Goal: Task Accomplishment & Management: Manage account settings

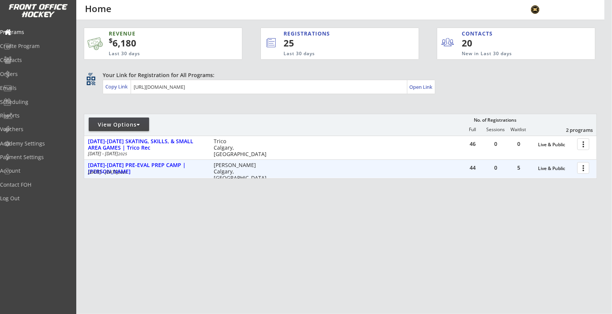
click at [178, 160] on div "44 0 5 Live & Public more_vert [DATE]-[DATE] PRE-EVAL PREP CAMP | [PERSON_NAME]…" at bounding box center [340, 169] width 512 height 18
click at [587, 171] on div at bounding box center [584, 167] width 13 height 13
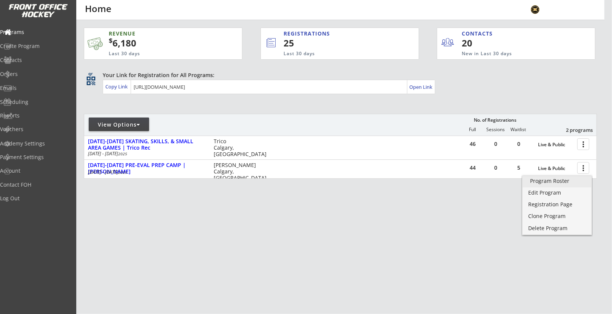
click at [574, 180] on div "Program Roster" at bounding box center [557, 180] width 54 height 5
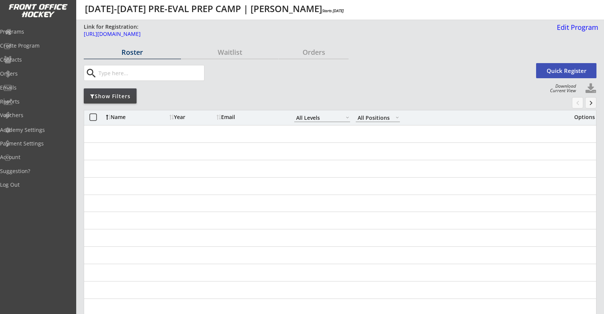
select select ""All Levels""
select select ""All Positions""
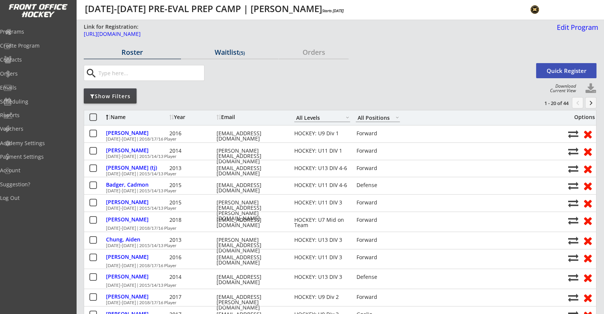
click at [240, 53] on div "Waitlist (5)" at bounding box center [230, 52] width 97 height 7
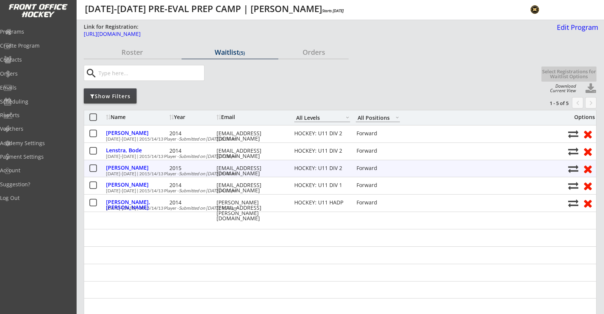
click at [91, 171] on button at bounding box center [92, 168] width 9 height 9
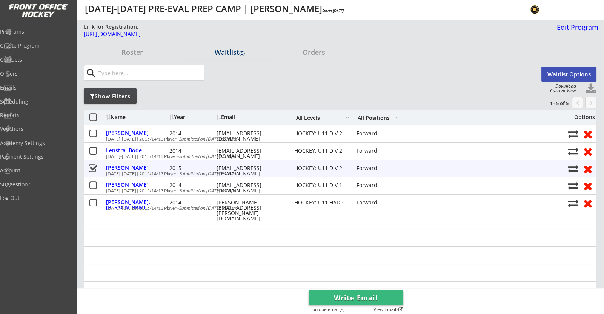
click at [94, 168] on button at bounding box center [92, 168] width 9 height 9
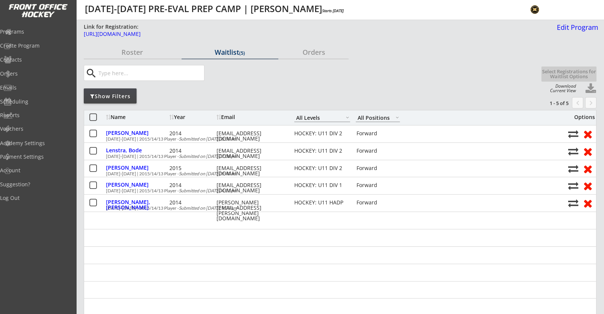
click at [123, 94] on div "Show Filters" at bounding box center [110, 96] width 53 height 8
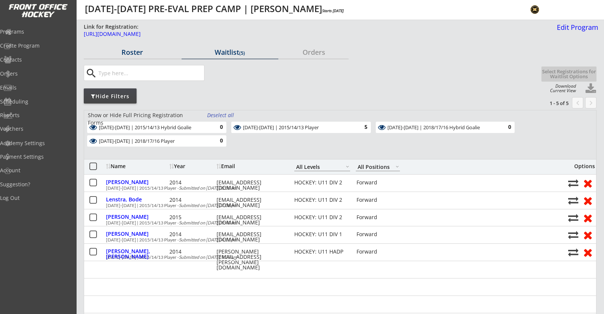
click at [139, 55] on div "Roster" at bounding box center [132, 52] width 97 height 7
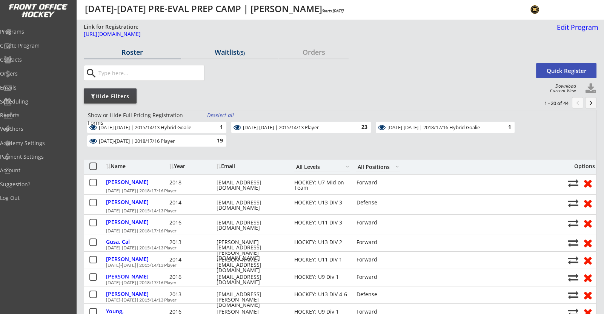
click at [221, 53] on div "Waitlist (5)" at bounding box center [230, 52] width 97 height 7
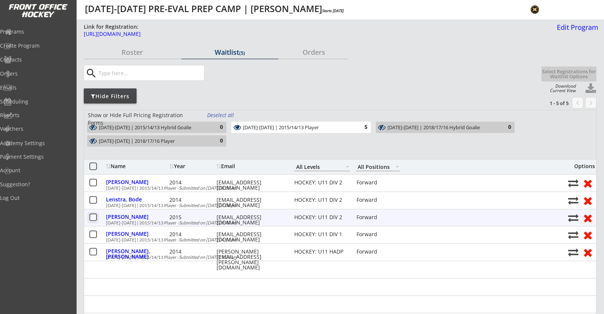
click at [94, 217] on button at bounding box center [92, 217] width 9 height 9
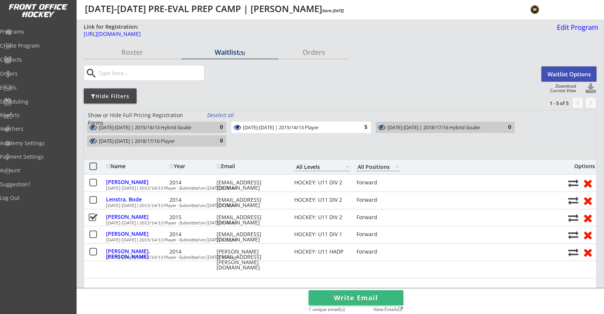
click at [574, 76] on button "Waitlist Options" at bounding box center [569, 73] width 55 height 15
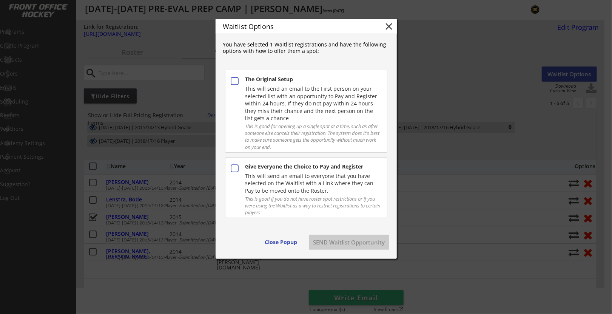
click at [287, 178] on div "This will send an email to everyone that you have selected on the Waitlist with…" at bounding box center [312, 183] width 135 height 22
click at [334, 239] on button "SEND Waitlist Opportunity" at bounding box center [349, 241] width 80 height 15
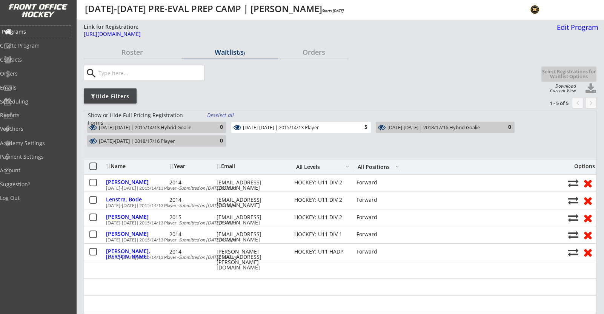
click at [38, 29] on div "Programs" at bounding box center [36, 31] width 68 height 5
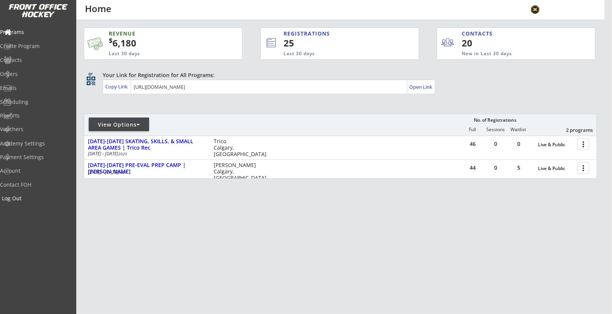
click at [28, 193] on div "Log Out" at bounding box center [36, 198] width 72 height 13
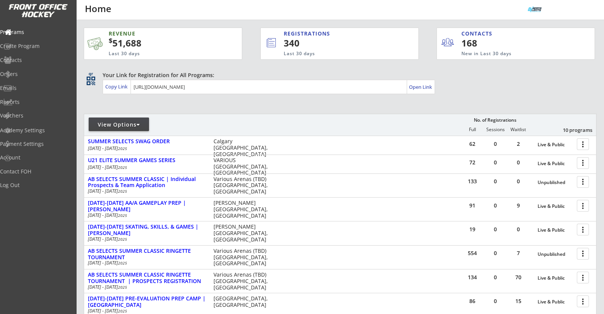
click at [136, 121] on div "View Options" at bounding box center [119, 125] width 60 height 8
select select ""Upcoming Programs""
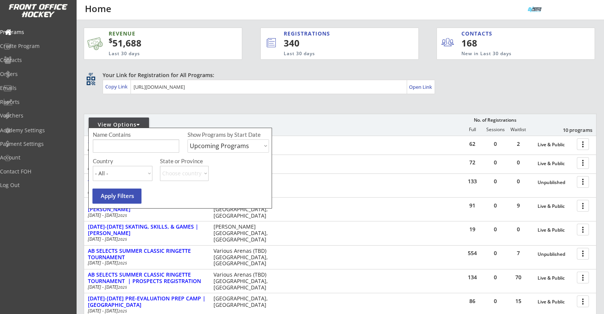
click at [131, 145] on input "input" at bounding box center [136, 145] width 86 height 13
type input "combine"
click at [223, 146] on select "Upcoming Programs Past Programs Specific Date Range" at bounding box center [229, 145] width 82 height 13
select select ""Past Programs""
click at [188, 139] on select "Upcoming Programs Past Programs Specific Date Range" at bounding box center [229, 145] width 82 height 13
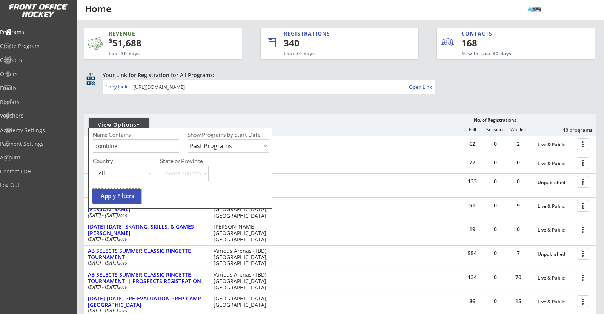
click at [130, 192] on button "Apply Filters" at bounding box center [116, 195] width 49 height 15
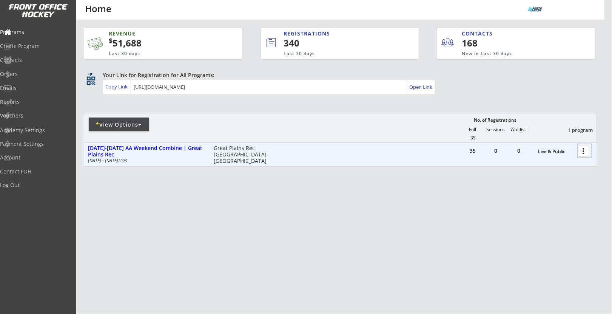
click at [583, 152] on div at bounding box center [584, 150] width 13 height 13
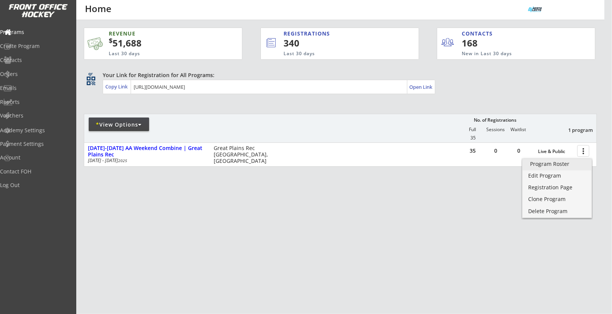
click at [572, 166] on div "Program Roster" at bounding box center [557, 163] width 54 height 5
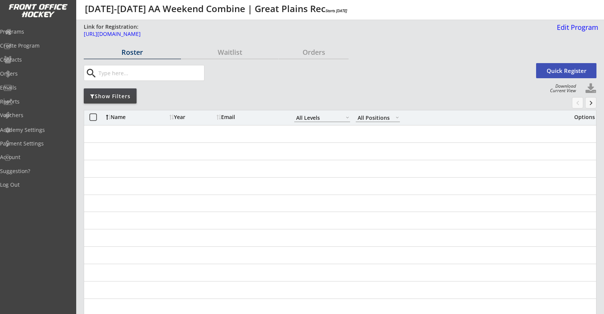
select select ""All Levels""
select select ""All Positions""
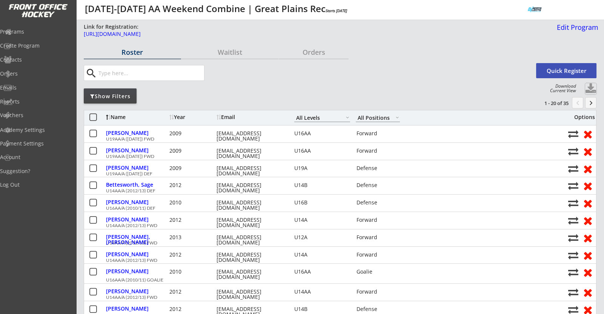
click at [592, 86] on button at bounding box center [591, 88] width 11 height 11
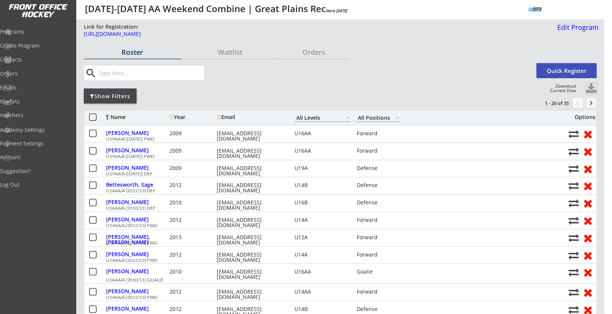
select select ""Player Info""
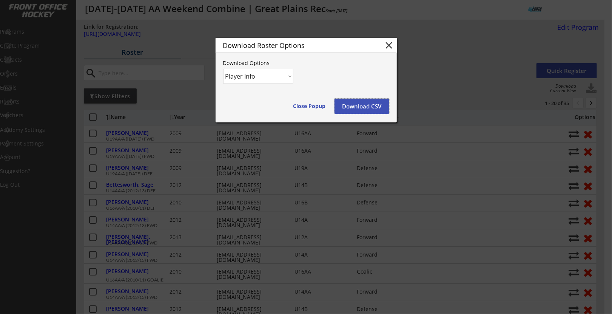
click at [371, 108] on button "Download CSV" at bounding box center [361, 106] width 55 height 15
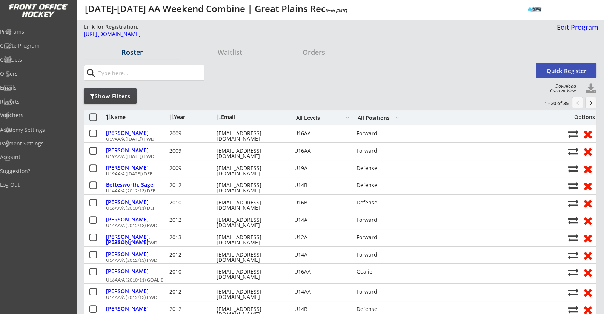
click at [26, 24] on div "Programs Create Program Contacts Orders Emails Reports Vouchers" at bounding box center [38, 73] width 76 height 100
click at [29, 30] on div "Programs" at bounding box center [36, 31] width 68 height 5
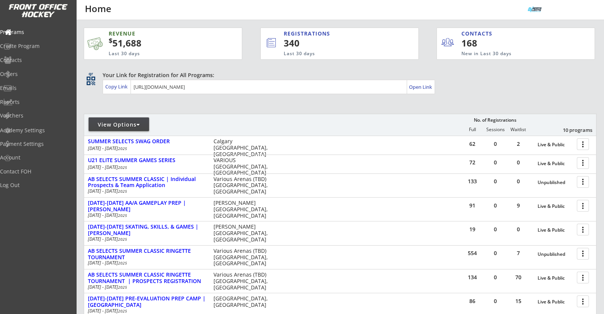
click at [142, 117] on div "View Options" at bounding box center [119, 124] width 60 height 14
select select ""Upcoming Programs""
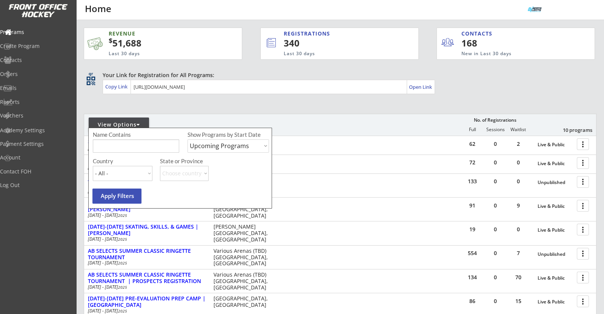
click at [136, 148] on input "input" at bounding box center [136, 145] width 86 height 13
type input "combine"
click at [212, 148] on select "Upcoming Programs Past Programs Specific Date Range" at bounding box center [229, 145] width 82 height 13
select select ""Past Programs""
click at [188, 139] on select "Upcoming Programs Past Programs Specific Date Range" at bounding box center [229, 145] width 82 height 13
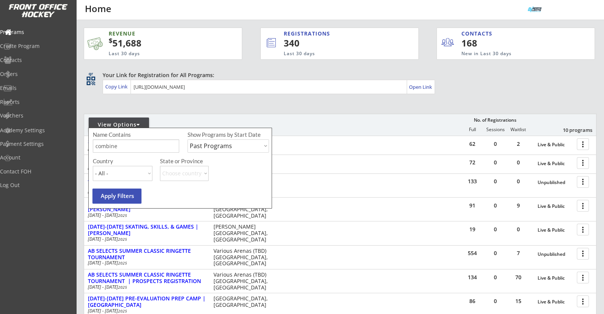
click at [117, 196] on button "Apply Filters" at bounding box center [116, 195] width 49 height 15
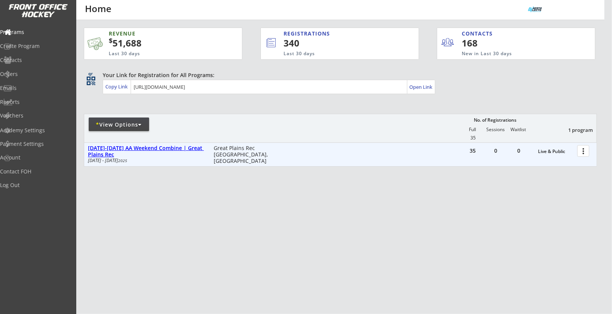
click at [190, 147] on div "AUG 16-17 AA Weekend Combine | Great Plains Rec" at bounding box center [147, 151] width 118 height 13
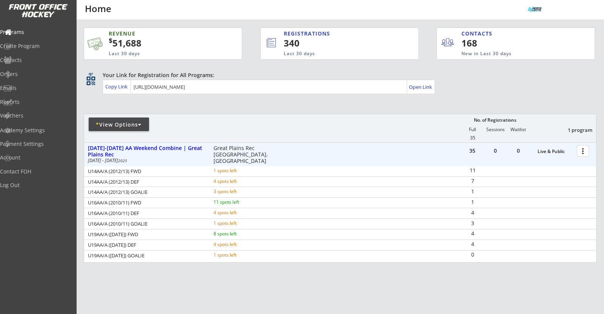
click at [586, 153] on div at bounding box center [584, 150] width 13 height 13
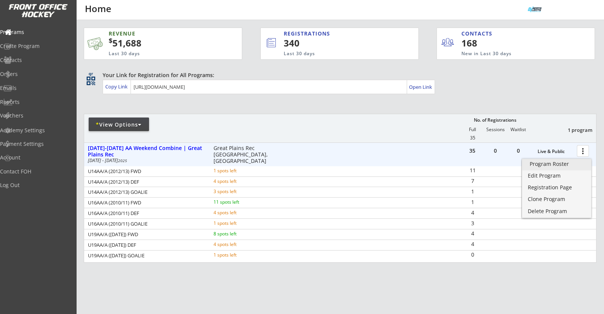
click at [584, 165] on div "Program Roster" at bounding box center [557, 163] width 54 height 5
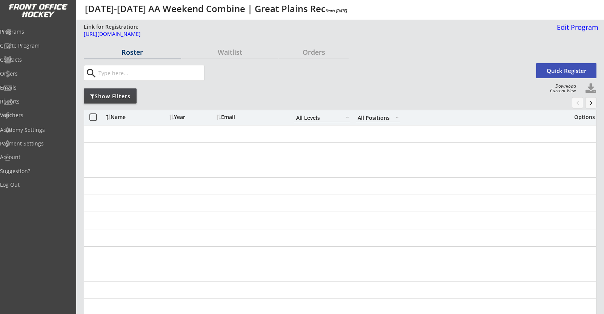
select select ""All Levels""
select select ""All Positions""
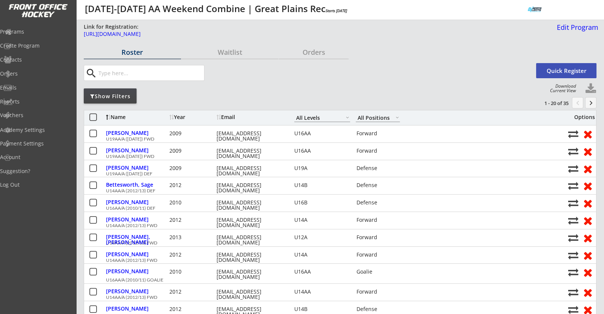
click at [172, 116] on div at bounding box center [173, 116] width 2 height 5
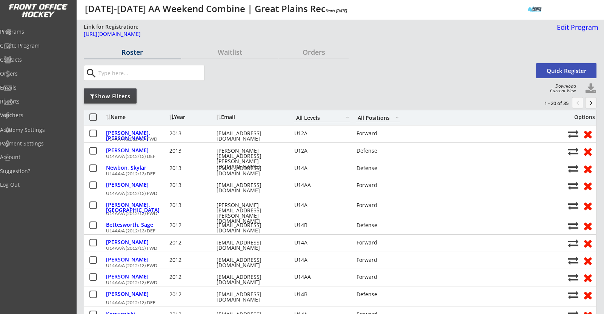
click at [172, 116] on div at bounding box center [173, 116] width 2 height 5
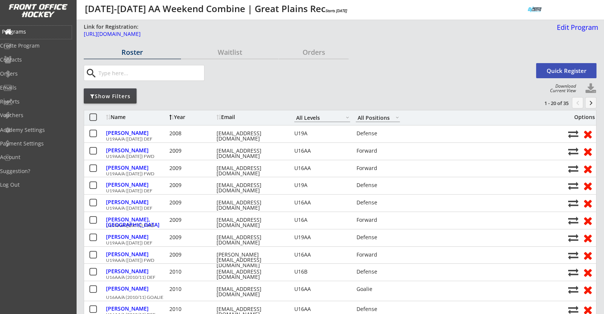
click at [41, 34] on div "Programs" at bounding box center [36, 31] width 68 height 5
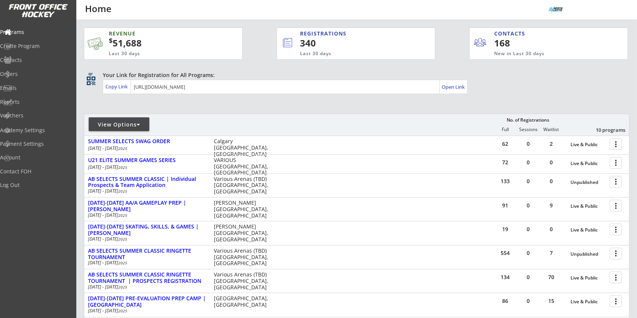
click at [137, 125] on div "View Options" at bounding box center [119, 125] width 60 height 8
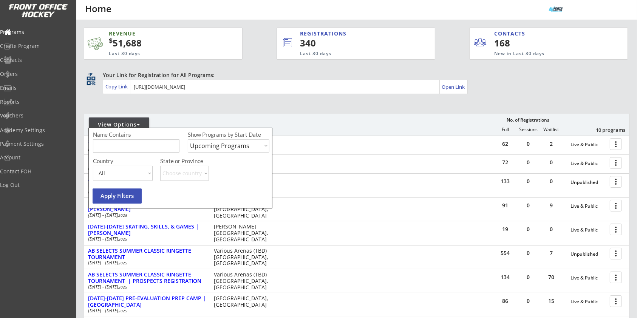
click at [196, 146] on select "Upcoming Programs Past Programs Specific Date Range" at bounding box center [229, 145] width 82 height 13
select select ""Past Programs""
click at [188, 139] on select "Upcoming Programs Past Programs Specific Date Range" at bounding box center [229, 145] width 82 height 13
click at [169, 149] on input "input" at bounding box center [136, 145] width 86 height 13
type input "Position"
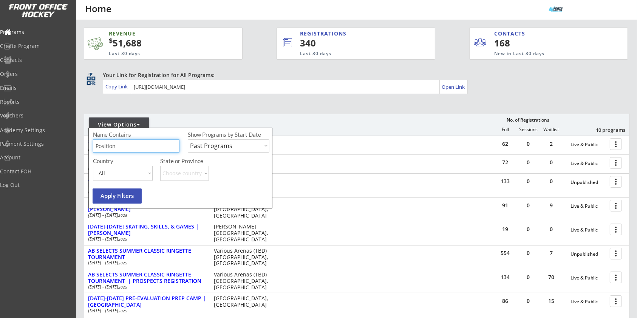
click at [132, 191] on button "Apply Filters" at bounding box center [116, 195] width 49 height 15
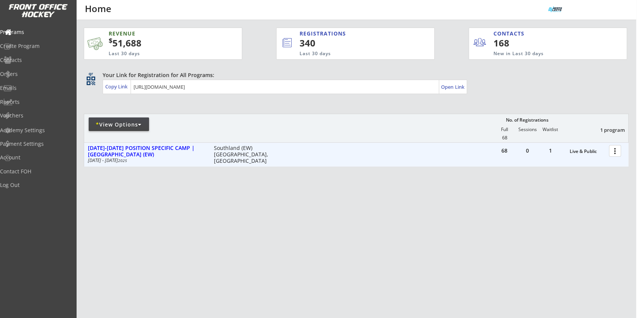
click at [604, 154] on div at bounding box center [616, 150] width 13 height 13
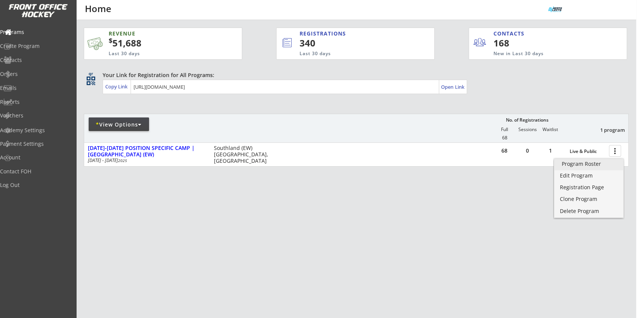
click at [598, 163] on div "Program Roster" at bounding box center [589, 163] width 54 height 5
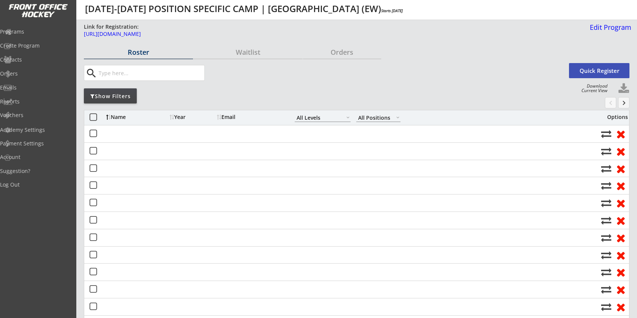
select select ""All Levels""
select select ""All Positions""
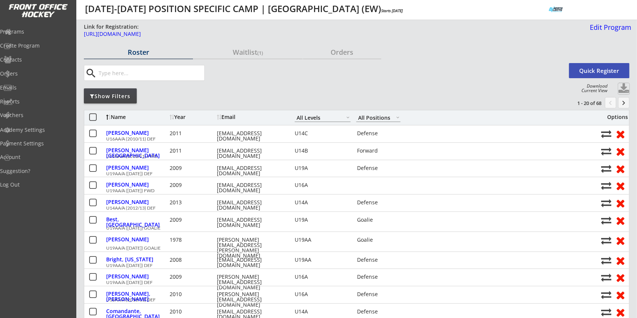
click at [625, 86] on button at bounding box center [623, 88] width 11 height 11
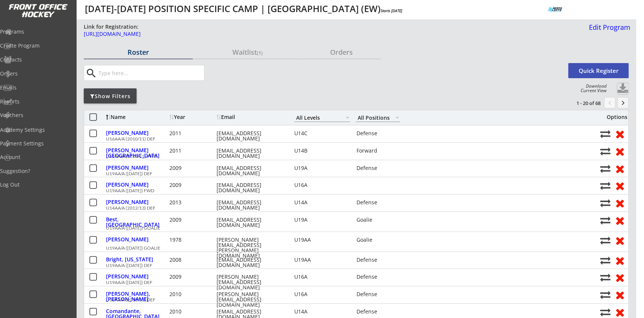
select select ""Player Info""
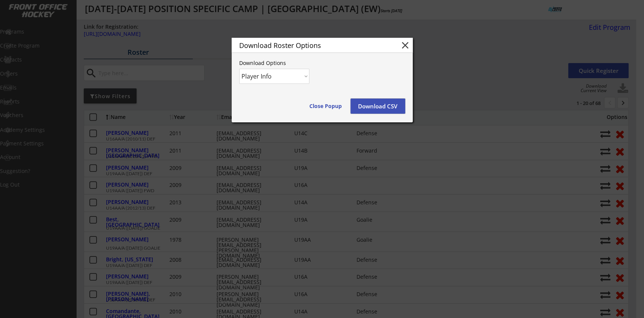
click at [375, 103] on button "Download CSV" at bounding box center [378, 106] width 55 height 15
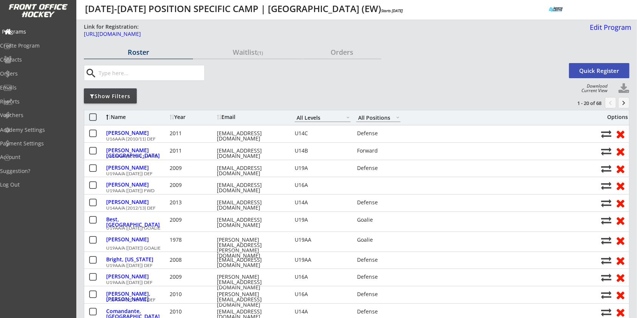
click at [36, 29] on div "Programs" at bounding box center [36, 31] width 68 height 5
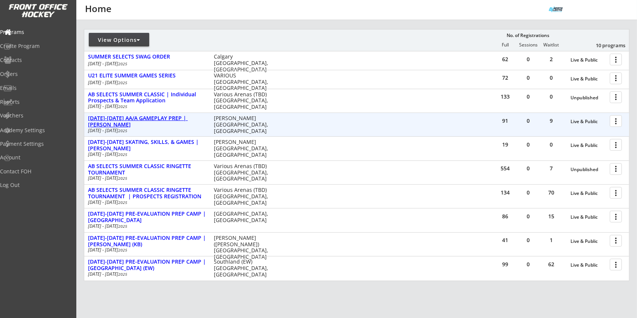
scroll to position [100, 0]
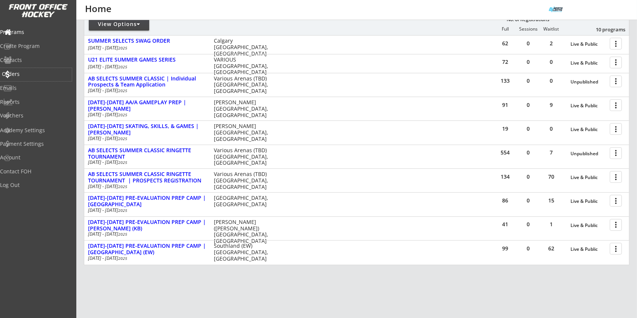
drag, startPoint x: 23, startPoint y: 70, endPoint x: 46, endPoint y: 66, distance: 23.3
click at [24, 71] on div "Orders" at bounding box center [36, 73] width 68 height 5
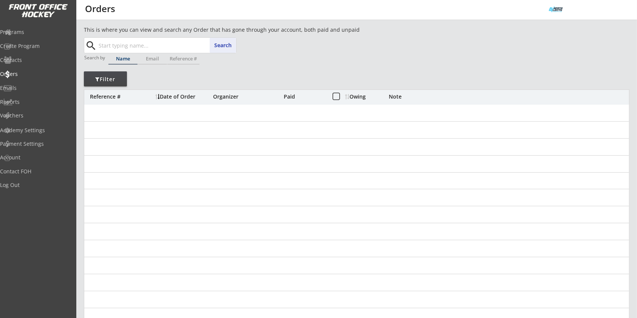
click at [148, 40] on input "text" at bounding box center [166, 45] width 139 height 15
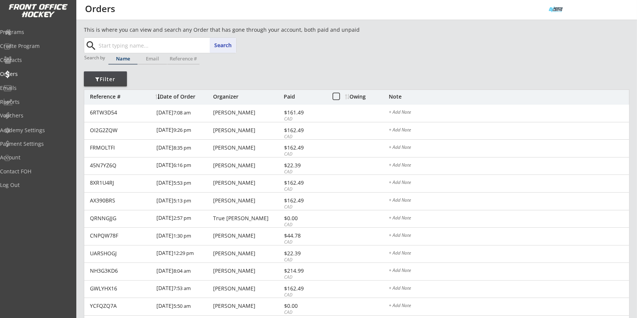
paste input "[EMAIL_ADDRESS][DOMAIN_NAME]"
click at [208, 42] on input "[EMAIL_ADDRESS][DOMAIN_NAME]" at bounding box center [166, 45] width 139 height 15
click at [215, 42] on button "Search" at bounding box center [223, 45] width 26 height 15
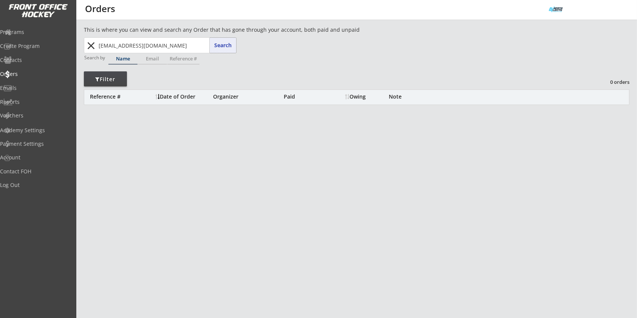
click at [186, 49] on input "atowns@townstaxation.ca" at bounding box center [166, 45] width 139 height 15
click at [39, 29] on div "Programs" at bounding box center [36, 31] width 68 height 5
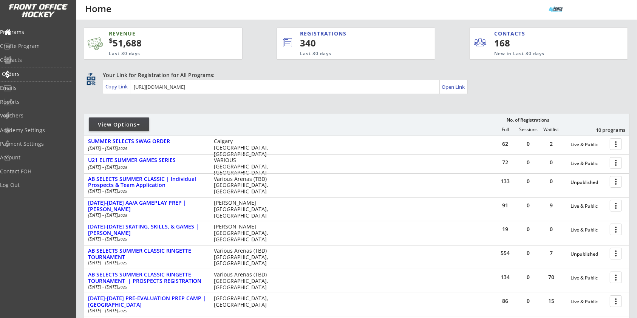
click at [42, 74] on div "Orders" at bounding box center [36, 73] width 68 height 5
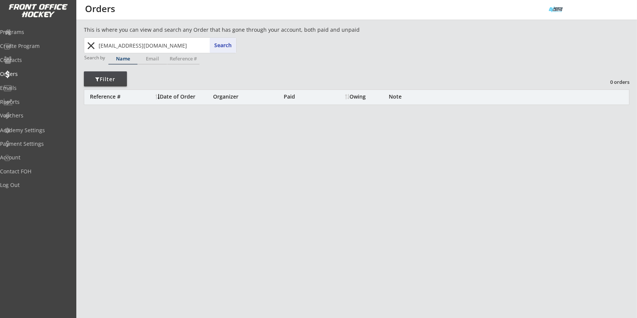
click at [124, 43] on input "atowns@townstaxation.ca" at bounding box center [166, 45] width 139 height 15
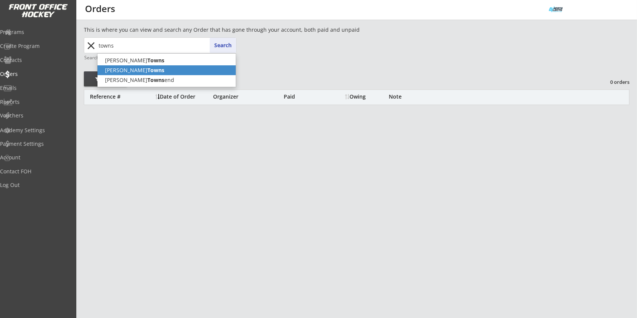
click at [147, 72] on strong "Towns" at bounding box center [155, 69] width 17 height 7
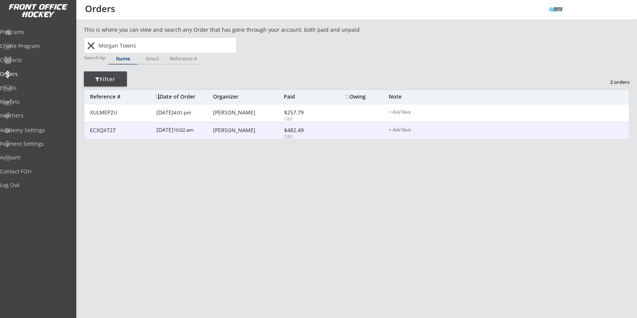
click at [227, 131] on div "Amanda Towns" at bounding box center [247, 130] width 69 height 5
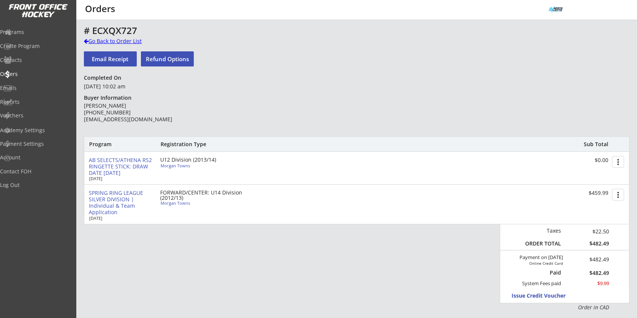
click at [134, 43] on div "Go Back to Order List" at bounding box center [123, 41] width 78 height 8
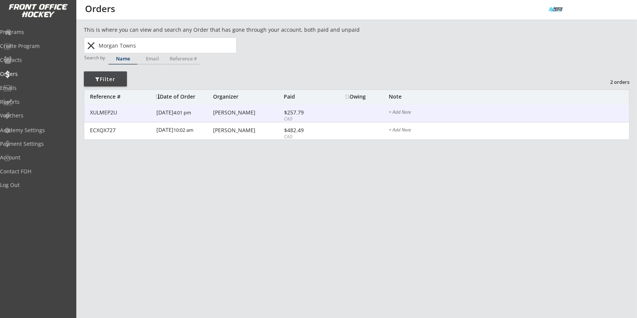
click at [235, 113] on div "Amanda Towns" at bounding box center [247, 112] width 69 height 5
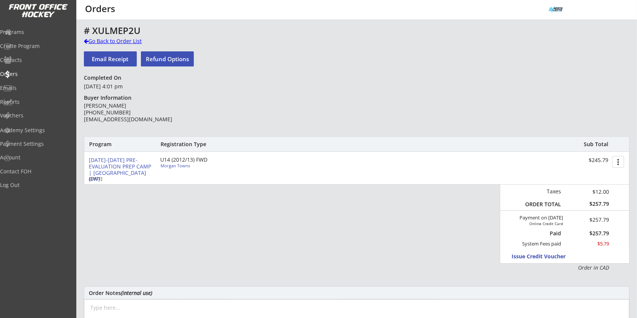
click at [118, 40] on div "Go Back to Order List" at bounding box center [123, 41] width 78 height 8
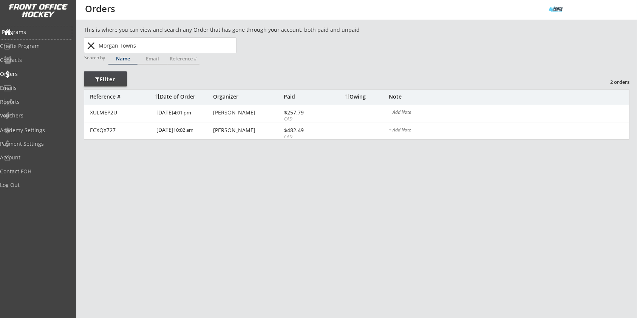
click at [45, 32] on div "Programs" at bounding box center [36, 31] width 68 height 5
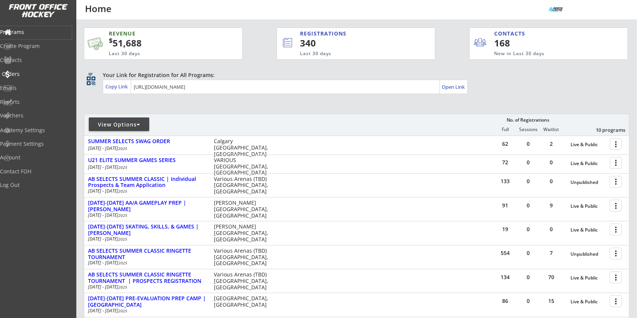
click at [25, 72] on div "Orders" at bounding box center [36, 73] width 68 height 5
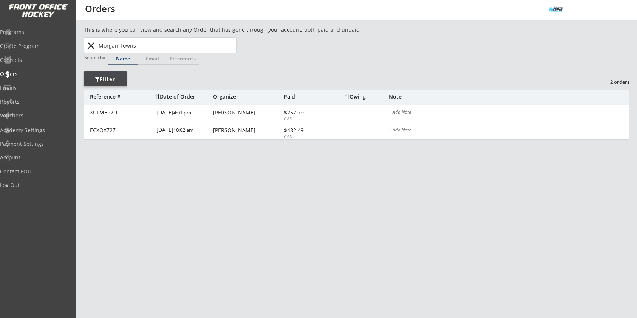
click at [128, 44] on input "Morgan Towns" at bounding box center [166, 45] width 139 height 15
paste input "Niehau"
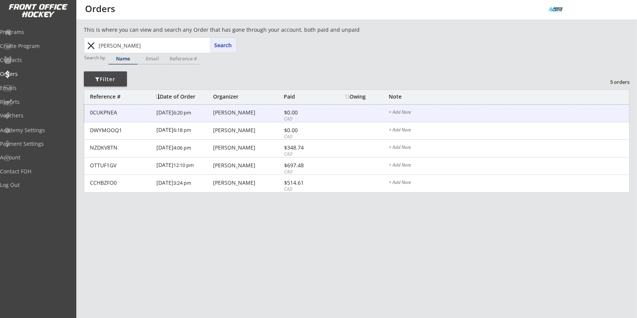
click at [242, 113] on div "Alicia Niehaus" at bounding box center [247, 112] width 69 height 5
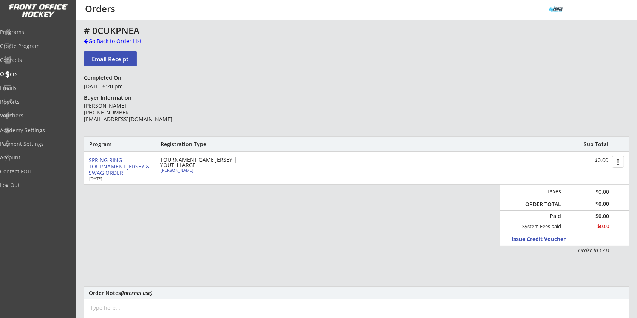
click at [131, 119] on div "Alicia Niehaus (587) 597-0330 afn00289@gmail.com" at bounding box center [138, 112] width 109 height 21
copy div "afn00289@gmail.com"
click at [105, 44] on div "Go Back to Order List" at bounding box center [123, 41] width 78 height 8
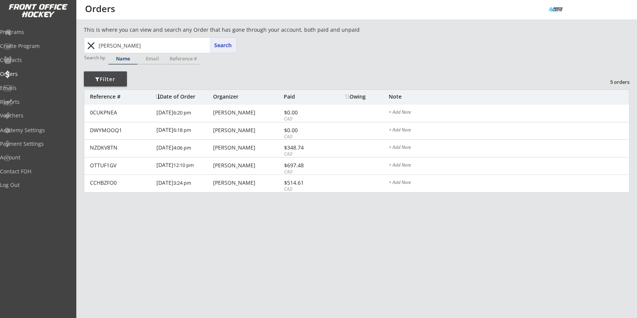
click at [105, 43] on input "Niehaus" at bounding box center [166, 45] width 139 height 15
click at [103, 46] on input "Niehaus" at bounding box center [166, 45] width 139 height 15
paste input "pellsh@hotmail.com"
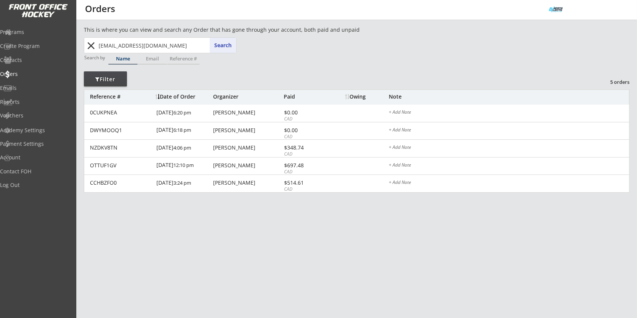
type input "pellsh@hotmail.com"
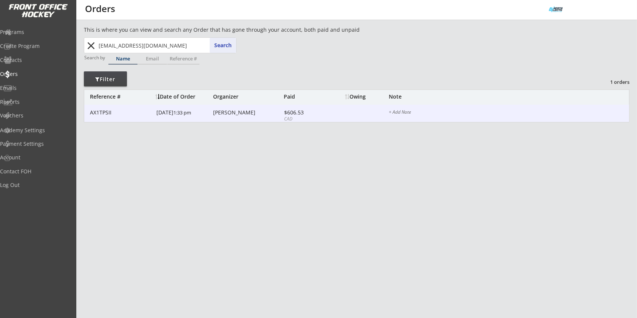
click at [239, 113] on div "Jennifer Crawford" at bounding box center [247, 112] width 69 height 5
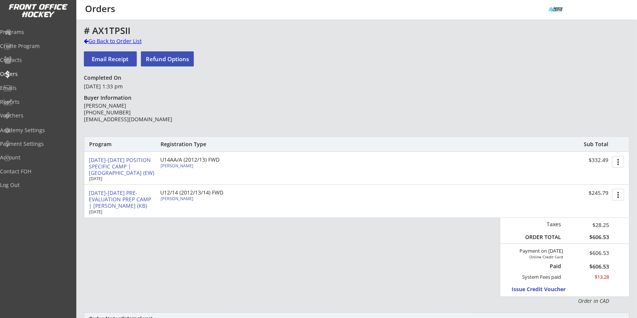
click at [103, 40] on div "Go Back to Order List" at bounding box center [123, 41] width 78 height 8
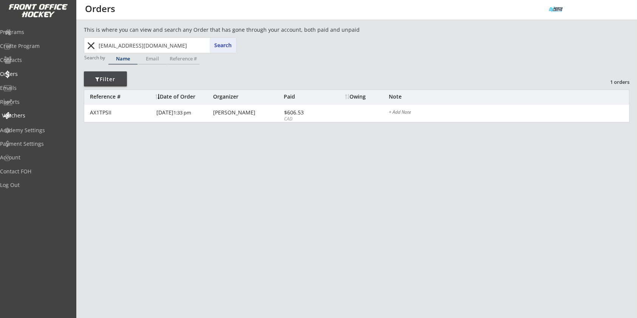
click at [39, 117] on div "Vouchers" at bounding box center [36, 115] width 68 height 5
select select ""Showing: Has Balance""
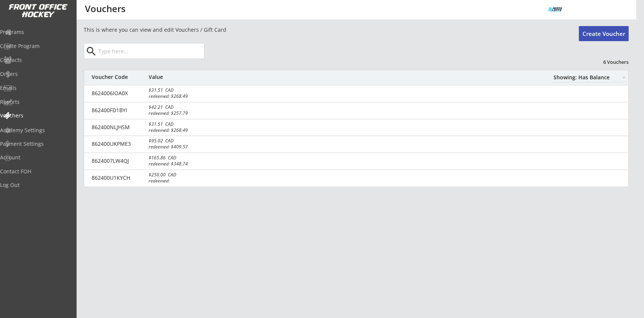
click at [608, 32] on button "Create Voucher" at bounding box center [604, 33] width 50 height 15
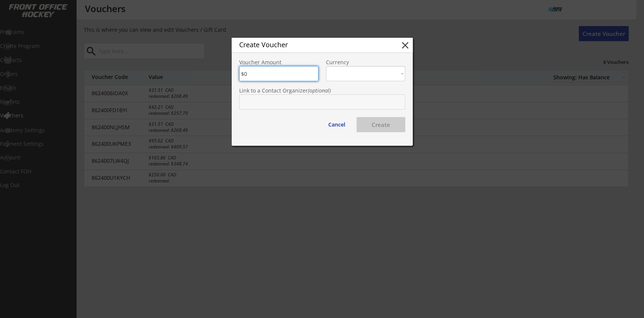
click at [287, 71] on input "input" at bounding box center [278, 73] width 79 height 15
type input "$250"
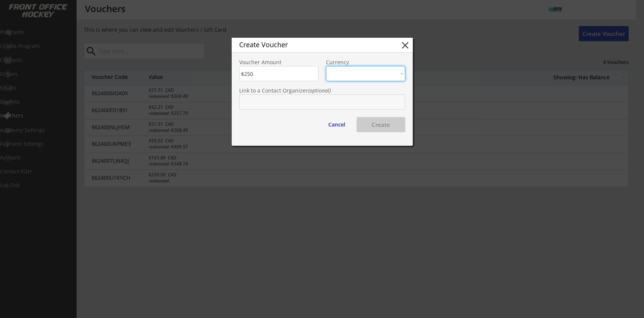
click at [354, 71] on select "CAD USD" at bounding box center [365, 73] width 79 height 15
select select ""CAD""
click at [326, 66] on select "CAD USD" at bounding box center [365, 73] width 79 height 15
click at [378, 126] on button "Create" at bounding box center [381, 124] width 49 height 15
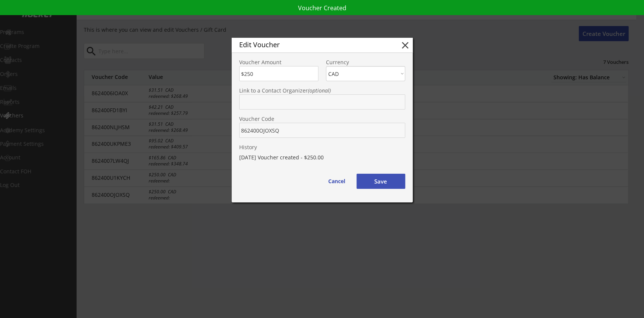
click at [237, 131] on div "Voucher Code" at bounding box center [322, 123] width 181 height 28
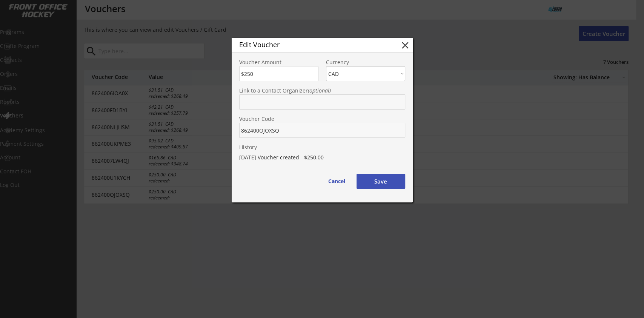
click at [379, 183] on button "Save" at bounding box center [381, 181] width 49 height 15
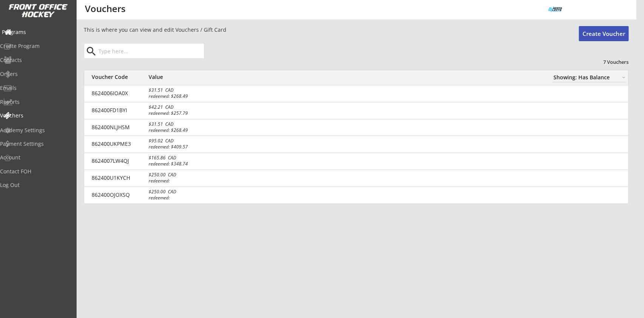
click at [43, 29] on div "Programs" at bounding box center [36, 32] width 72 height 13
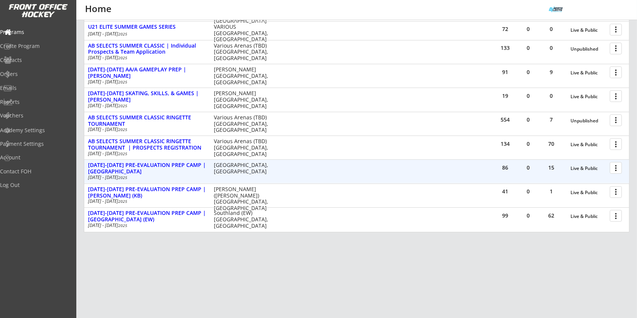
scroll to position [134, 0]
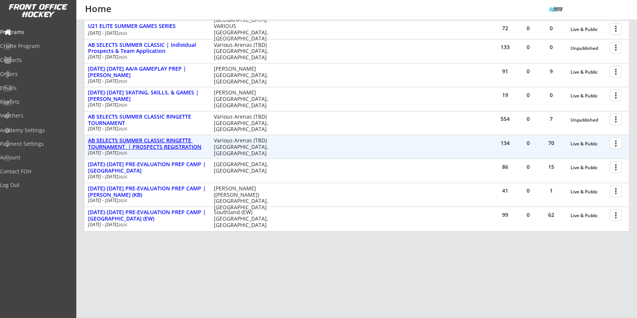
click at [157, 142] on div "AB SELECTS SUMMER CLASSIC RINGETTE TOURNAMENT | PROSPECTS REGISTRATION" at bounding box center [147, 143] width 118 height 13
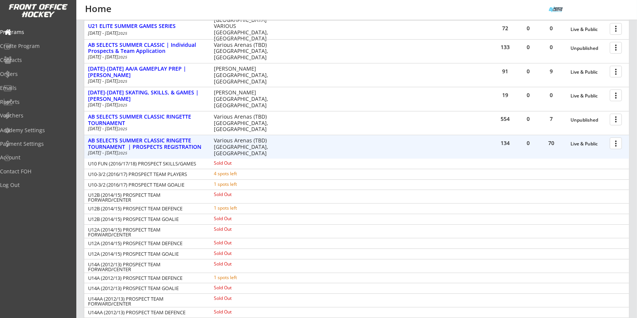
click at [616, 143] on div at bounding box center [616, 142] width 13 height 13
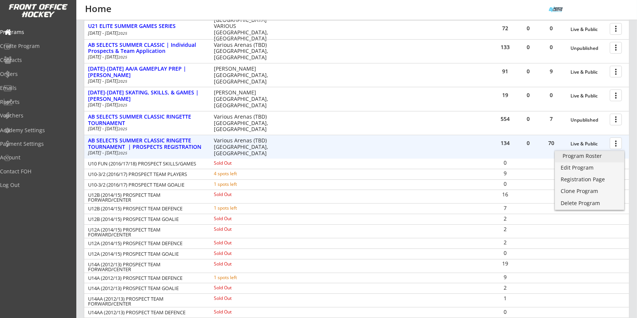
click at [609, 153] on div "Program Roster" at bounding box center [589, 155] width 54 height 5
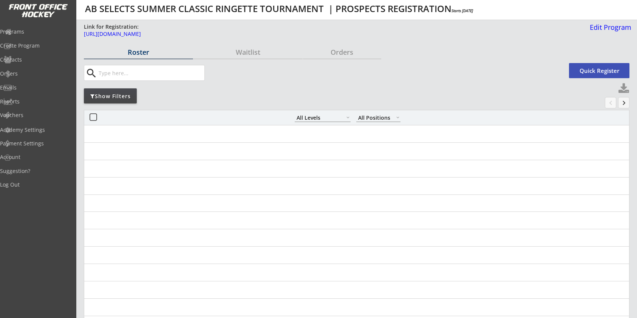
select select ""All Levels""
select select ""All Positions""
select select ""All Levels""
select select ""All Positions""
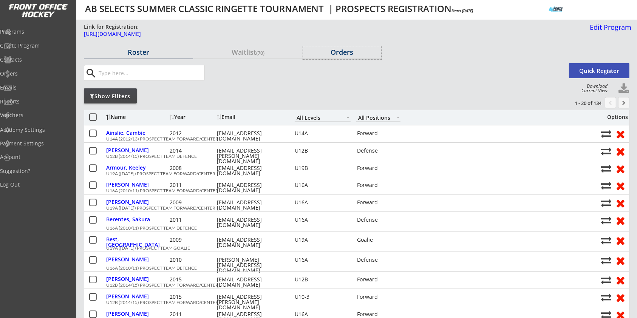
click at [340, 51] on div "Orders" at bounding box center [342, 52] width 78 height 7
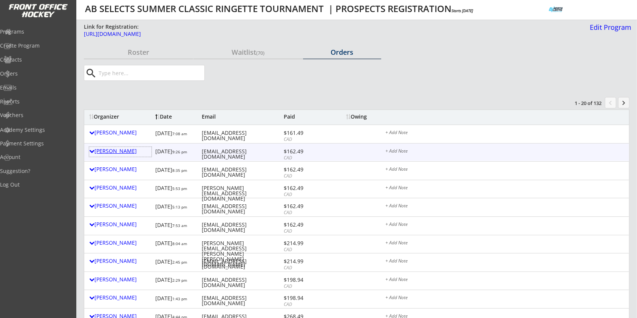
click at [116, 149] on div "[PERSON_NAME]" at bounding box center [120, 150] width 62 height 5
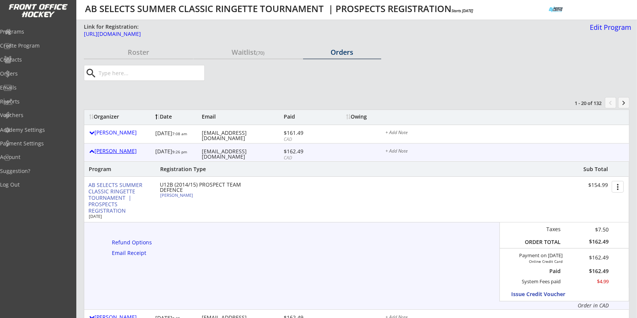
click at [116, 149] on div "Sonja Zagorsky" at bounding box center [120, 150] width 62 height 5
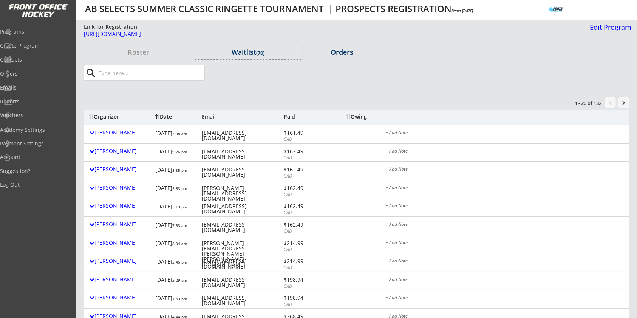
click at [245, 54] on div "Waitlist (70)" at bounding box center [247, 52] width 109 height 7
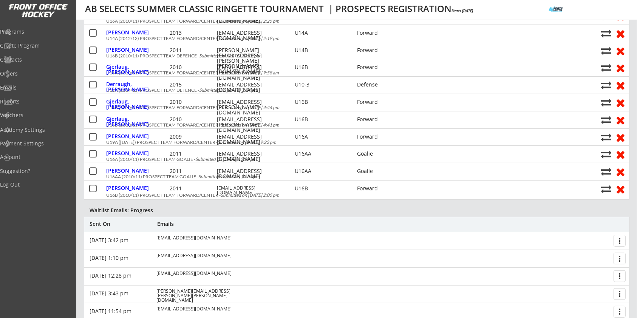
scroll to position [302, 0]
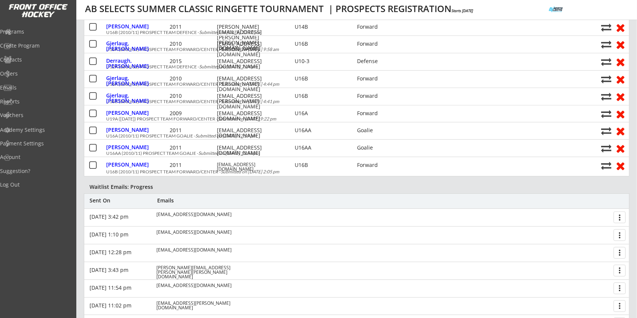
click at [619, 218] on button "more_vert" at bounding box center [619, 217] width 12 height 12
click at [598, 231] on div "Cancel Opportunity" at bounding box center [591, 230] width 54 height 5
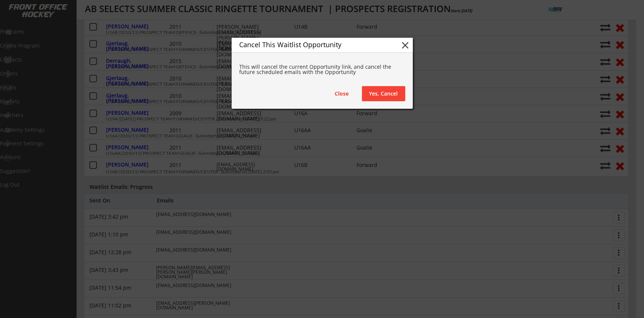
click at [391, 92] on button "Yes, Cancel" at bounding box center [383, 93] width 43 height 15
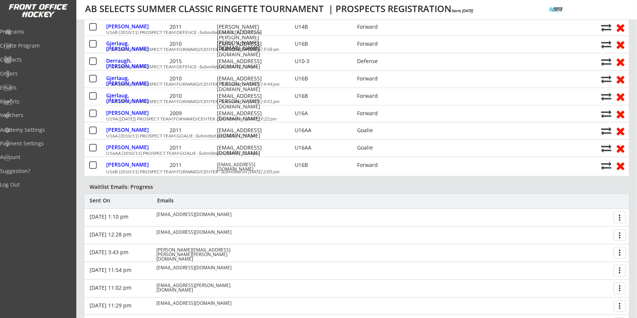
click at [619, 216] on button "more_vert" at bounding box center [619, 217] width 12 height 12
click at [600, 228] on div "Cancel Opportunity" at bounding box center [591, 230] width 54 height 5
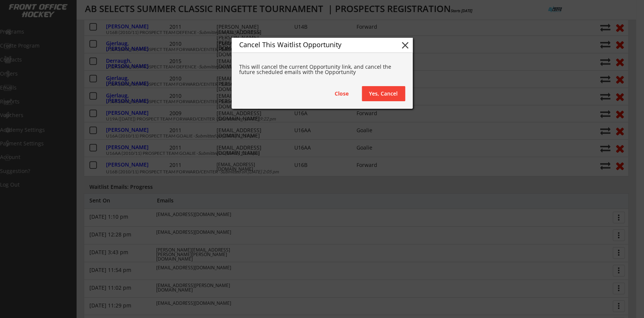
click at [380, 97] on button "Yes, Cancel" at bounding box center [383, 93] width 43 height 15
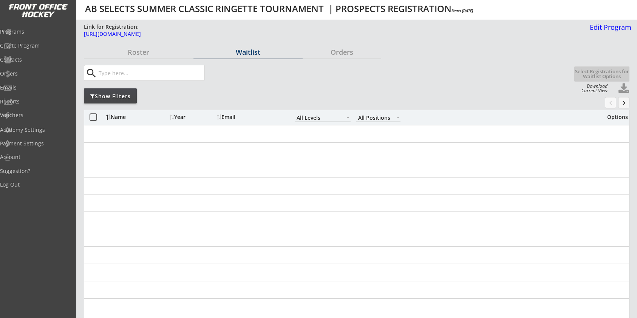
select select ""All Levels""
select select ""All Positions""
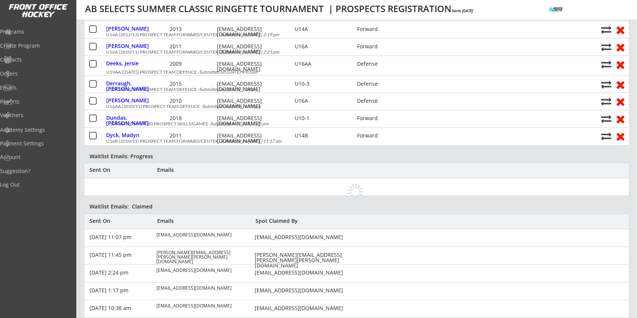
scroll to position [338, 0]
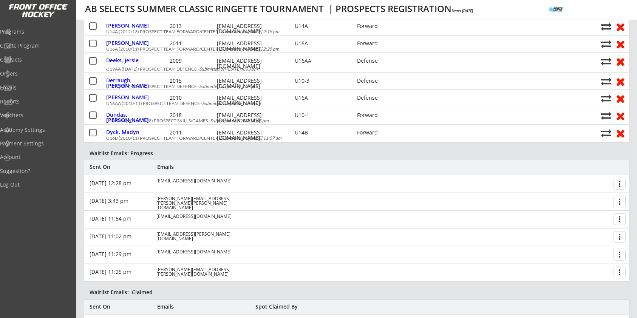
click at [618, 183] on button "more_vert" at bounding box center [619, 184] width 12 height 12
click at [599, 195] on div "Cancel Opportunity" at bounding box center [591, 197] width 54 height 5
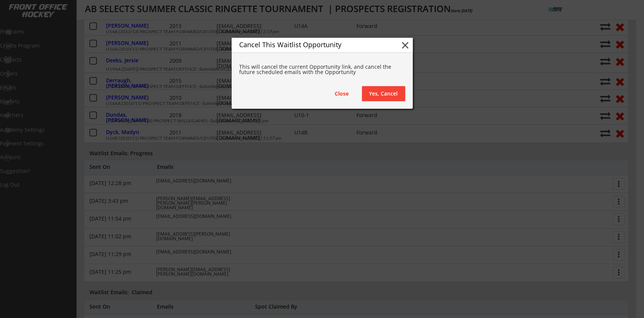
click at [360, 86] on div "Close Yes, Cancel" at bounding box center [366, 93] width 80 height 15
click at [370, 92] on button "Yes, Cancel" at bounding box center [383, 93] width 43 height 15
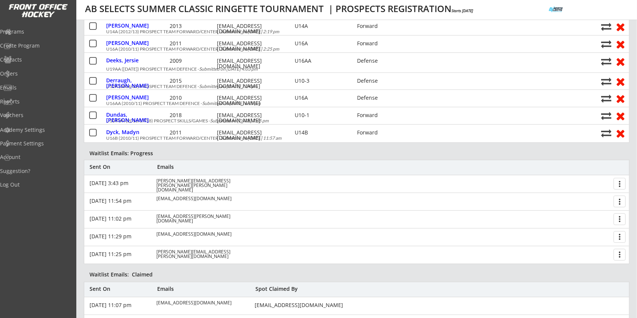
click at [618, 182] on button "more_vert" at bounding box center [619, 184] width 12 height 12
click at [594, 195] on div "Cancel Opportunity" at bounding box center [591, 197] width 54 height 5
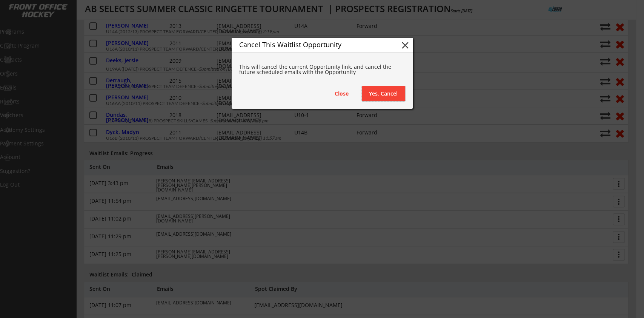
click at [404, 97] on button "Yes, Cancel" at bounding box center [383, 93] width 43 height 15
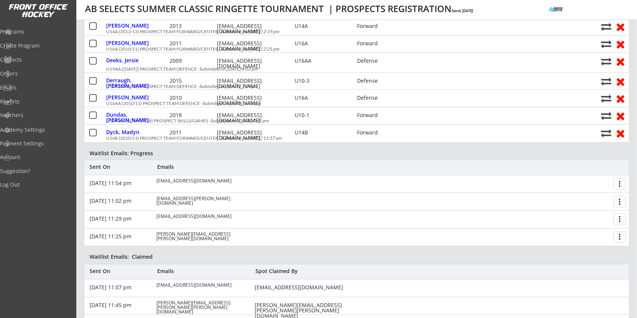
click at [621, 182] on button "more_vert" at bounding box center [619, 184] width 12 height 12
click at [600, 196] on div "Cancel Opportunity" at bounding box center [591, 197] width 54 height 5
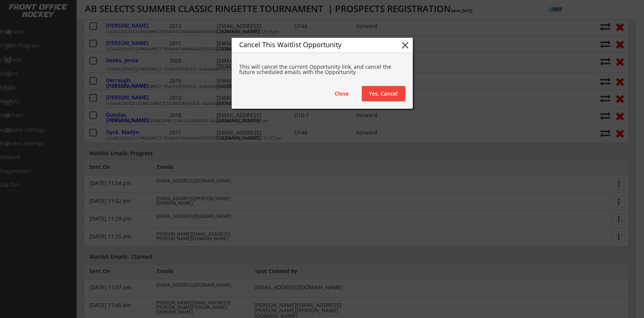
click at [387, 88] on button "Yes, Cancel" at bounding box center [383, 93] width 43 height 15
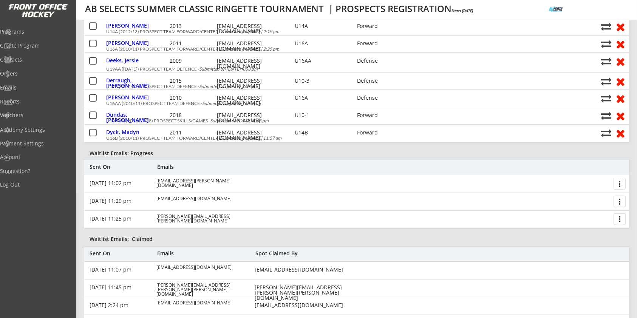
click at [616, 181] on button "more_vert" at bounding box center [619, 184] width 12 height 12
click at [591, 195] on div "Cancel Opportunity" at bounding box center [591, 197] width 54 height 5
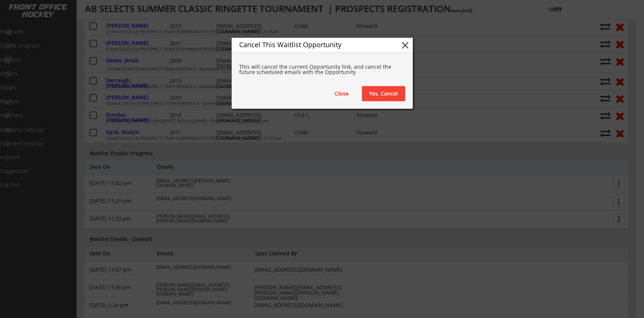
click at [386, 99] on button "Yes, Cancel" at bounding box center [383, 93] width 43 height 15
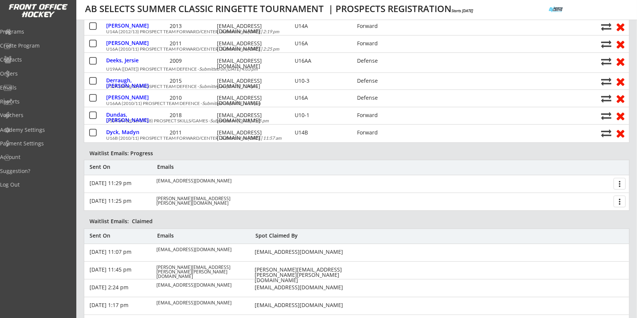
click at [621, 185] on button "more_vert" at bounding box center [619, 184] width 12 height 12
click at [594, 193] on div "Cancel Opportunity" at bounding box center [591, 198] width 70 height 12
click at [592, 195] on div "Cancel Opportunity" at bounding box center [591, 197] width 58 height 5
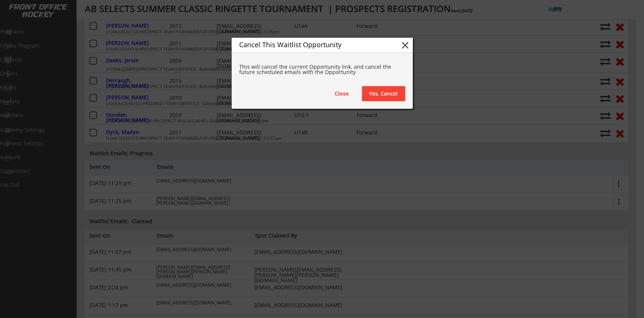
click at [382, 96] on button "Yes, Cancel" at bounding box center [383, 93] width 43 height 15
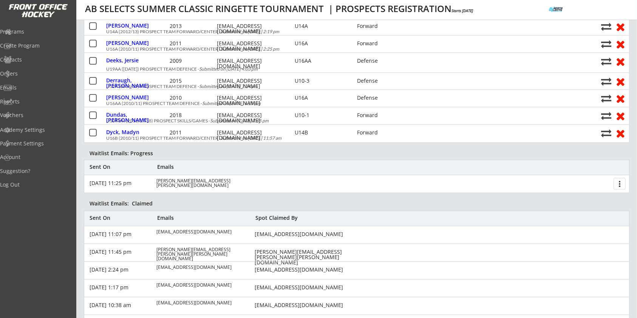
click at [624, 185] on button "more_vert" at bounding box center [619, 184] width 12 height 12
click at [595, 199] on div "Cancel Opportunity" at bounding box center [591, 197] width 54 height 5
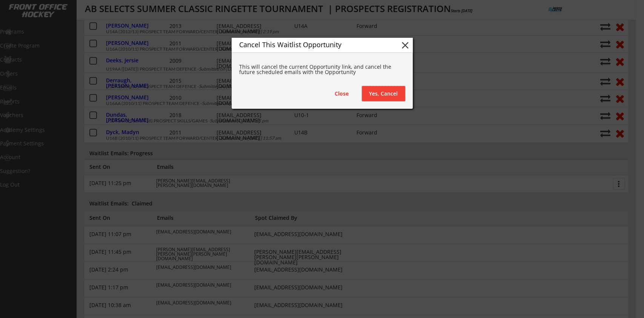
click at [377, 100] on button "Yes, Cancel" at bounding box center [383, 93] width 43 height 15
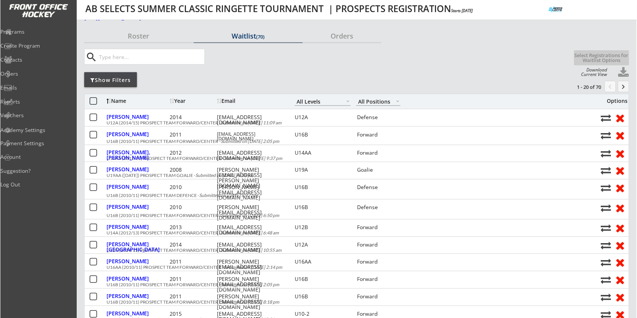
scroll to position [0, 0]
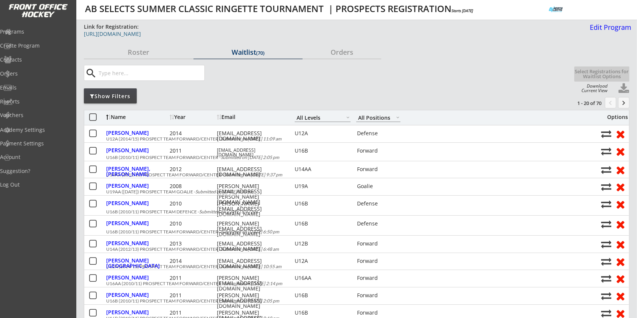
click at [286, 35] on div "[URL][DOMAIN_NAME]" at bounding box center [274, 33] width 381 height 5
